Goal: Use online tool/utility: Utilize a website feature to perform a specific function

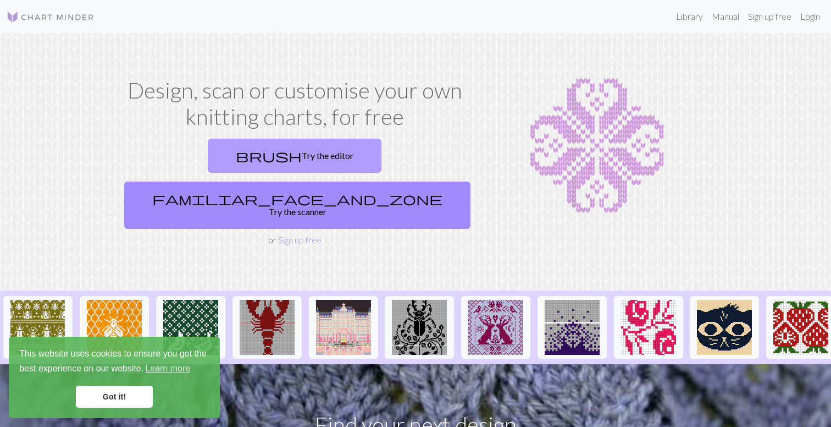
click at [221, 164] on link "brush Try the editor" at bounding box center [295, 156] width 174 height 34
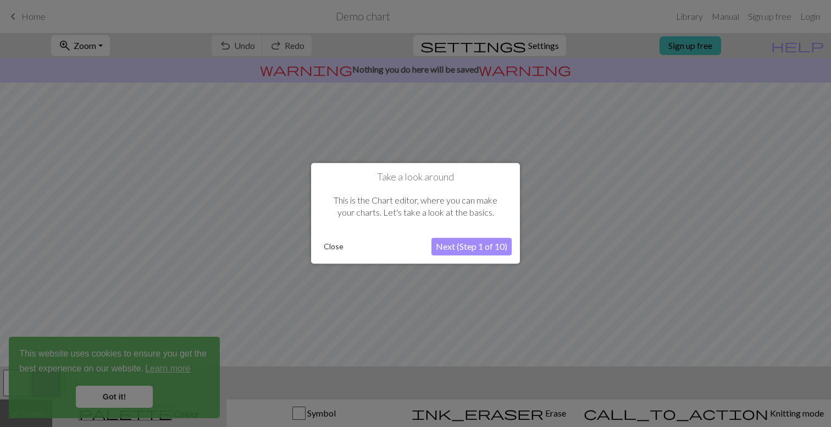
click at [320, 237] on div "Take a look around This is the Chart editor, where you can make your charts. Le…" at bounding box center [415, 213] width 209 height 101
click at [333, 245] on button "Close" at bounding box center [333, 247] width 29 height 16
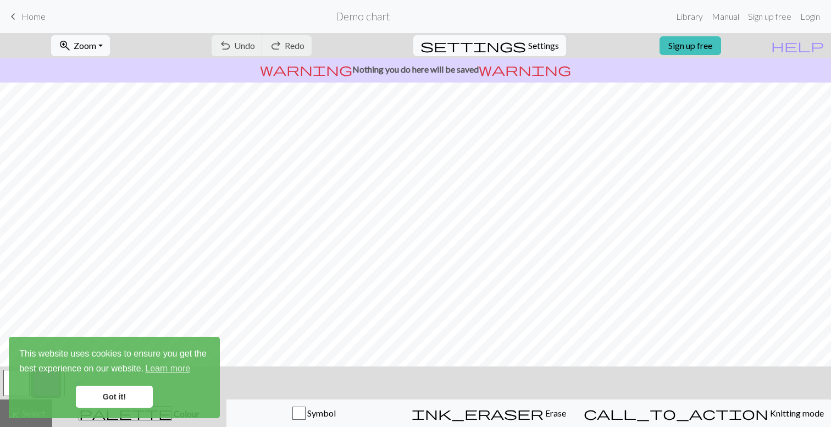
click at [356, 21] on h2 "Demo chart" at bounding box center [363, 16] width 54 height 13
click at [37, 15] on span "Home" at bounding box center [33, 16] width 24 height 10
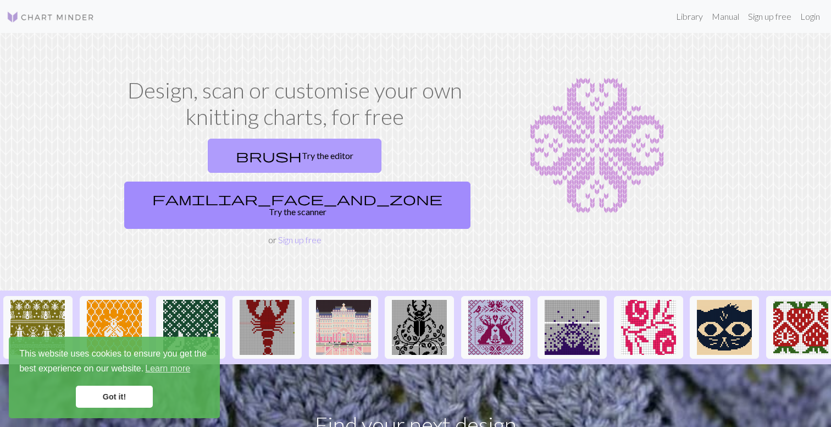
click at [255, 156] on link "brush Try the editor" at bounding box center [295, 156] width 174 height 34
